Goal: Information Seeking & Learning: Learn about a topic

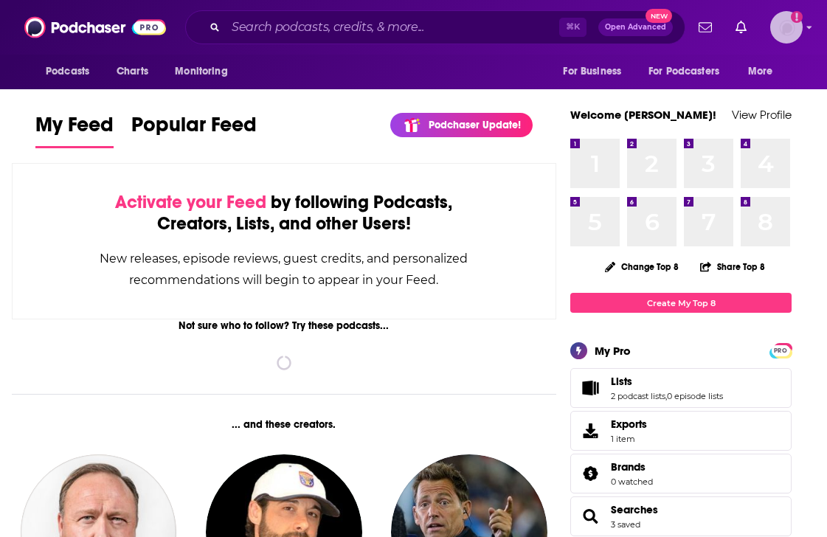
click at [788, 31] on img "Logged in as TrevorC" at bounding box center [786, 27] width 32 height 32
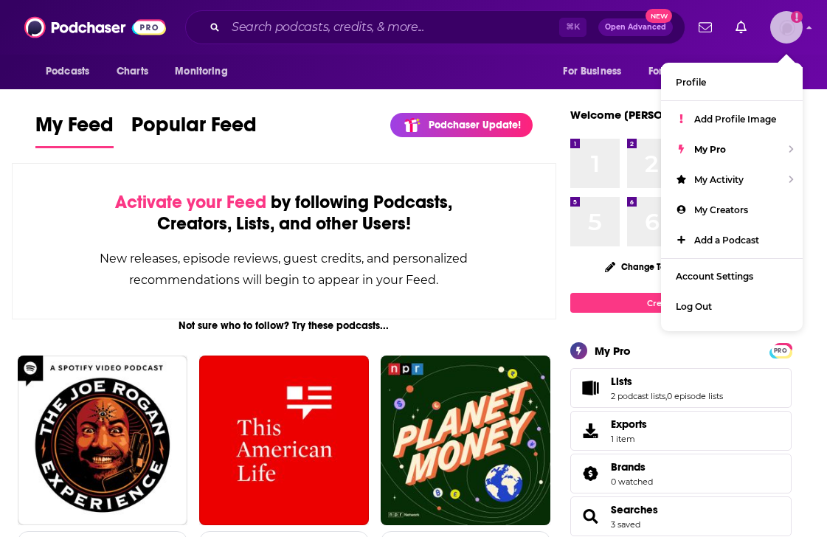
click at [788, 31] on img "Logged in as TrevorC" at bounding box center [786, 27] width 32 height 32
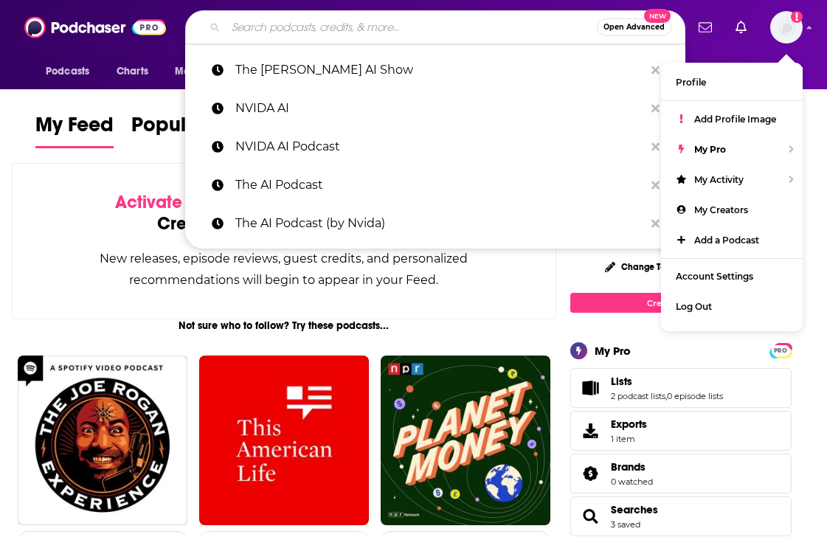
click at [429, 31] on input "Search podcasts, credits, & more..." at bounding box center [411, 27] width 371 height 24
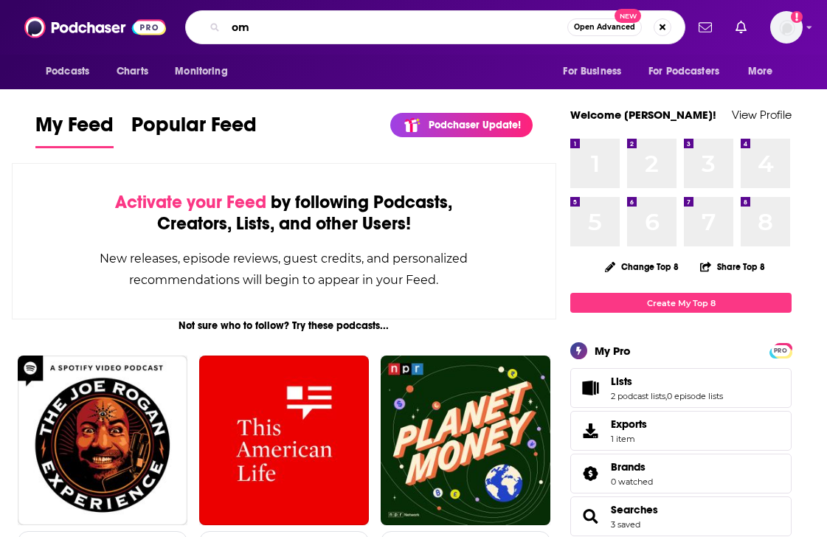
type input "o"
type input "impact with ease"
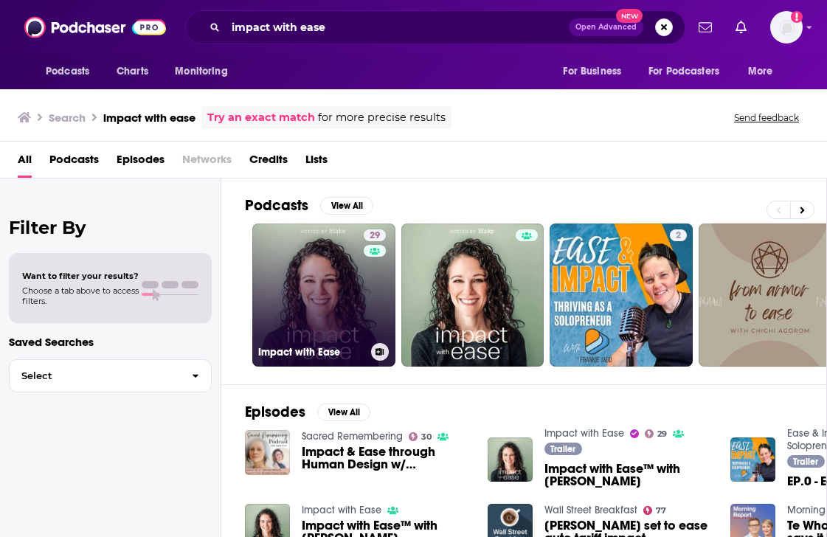
click at [335, 287] on link "29 Impact with Ease" at bounding box center [323, 294] width 143 height 143
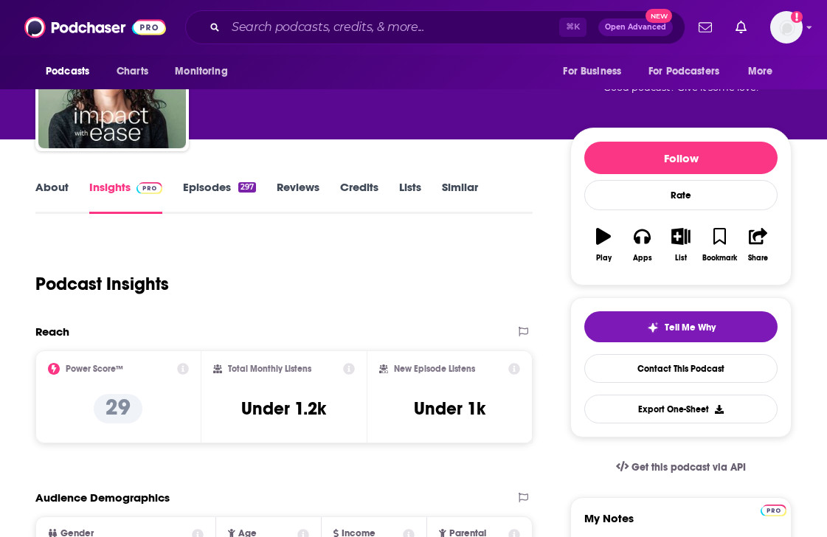
scroll to position [113, 0]
